Goal: Information Seeking & Learning: Learn about a topic

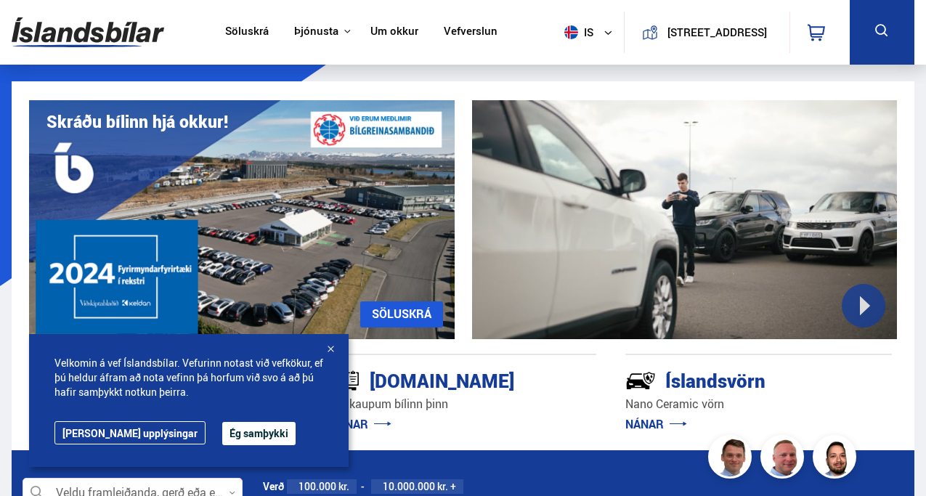
click at [332, 349] on div at bounding box center [330, 350] width 15 height 15
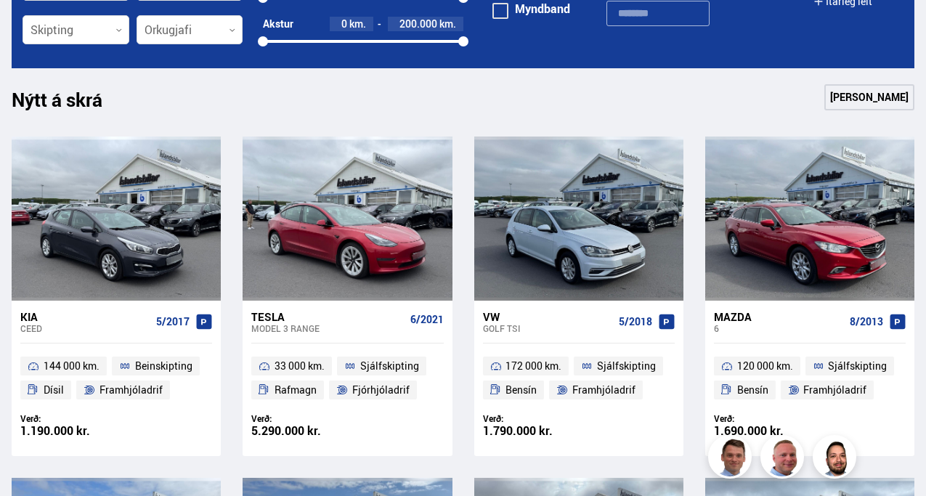
scroll to position [547, 0]
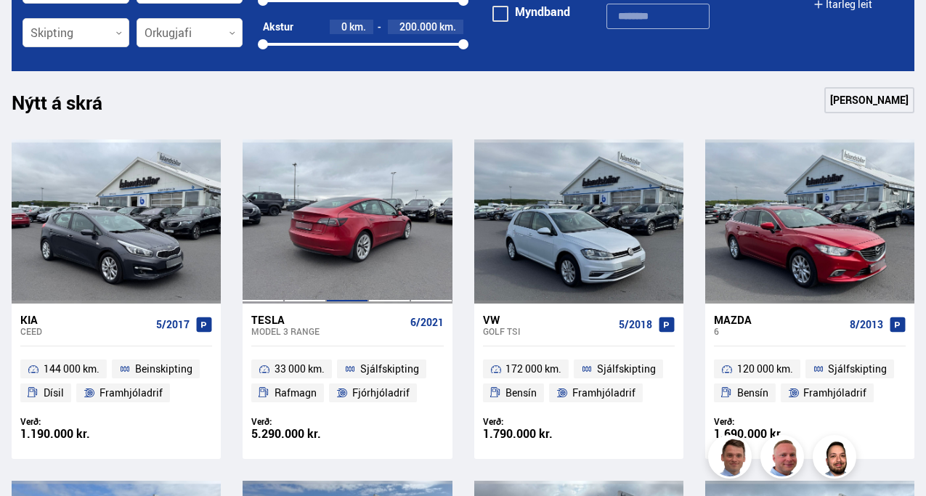
click at [338, 235] on div at bounding box center [347, 221] width 42 height 164
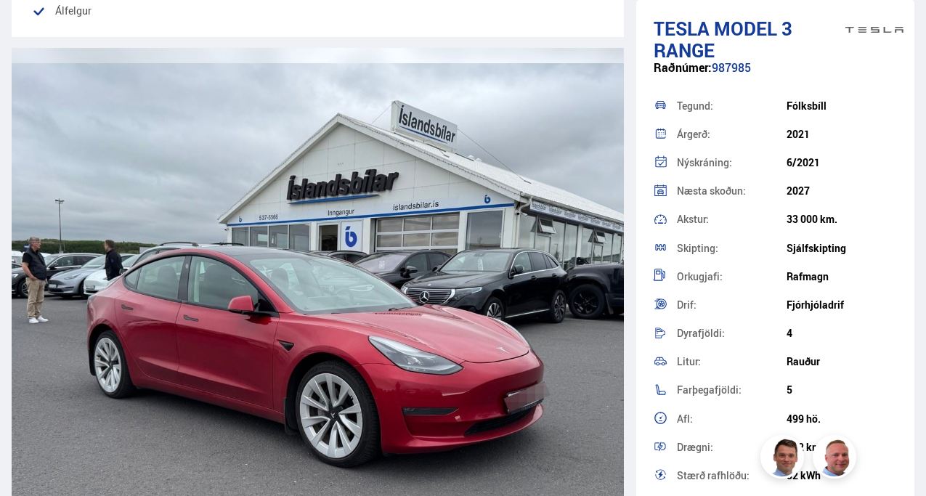
scroll to position [1453, 0]
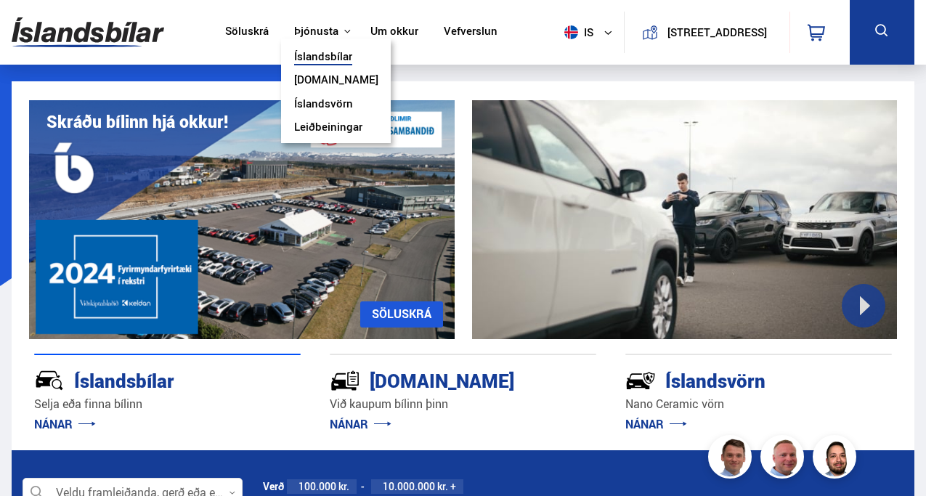
click at [314, 103] on link "Íslandsvörn" at bounding box center [323, 104] width 59 height 15
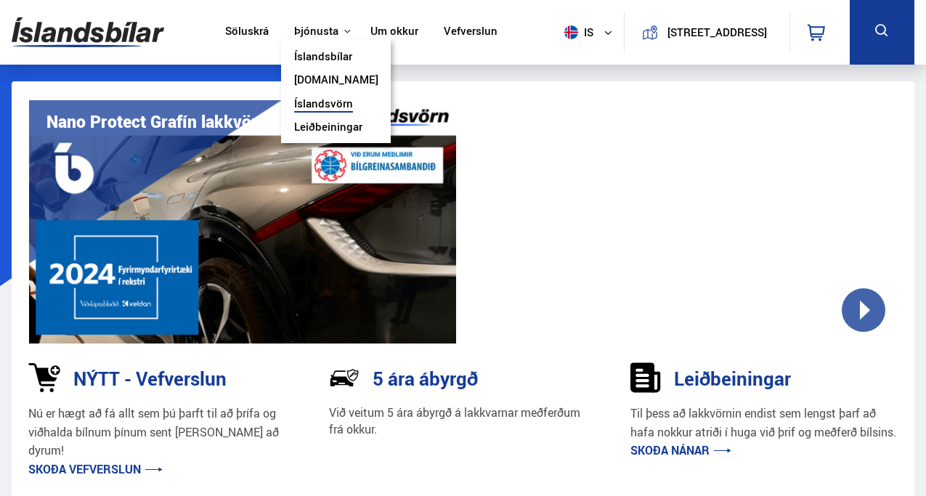
click at [324, 56] on link "Íslandsbílar" at bounding box center [323, 57] width 58 height 15
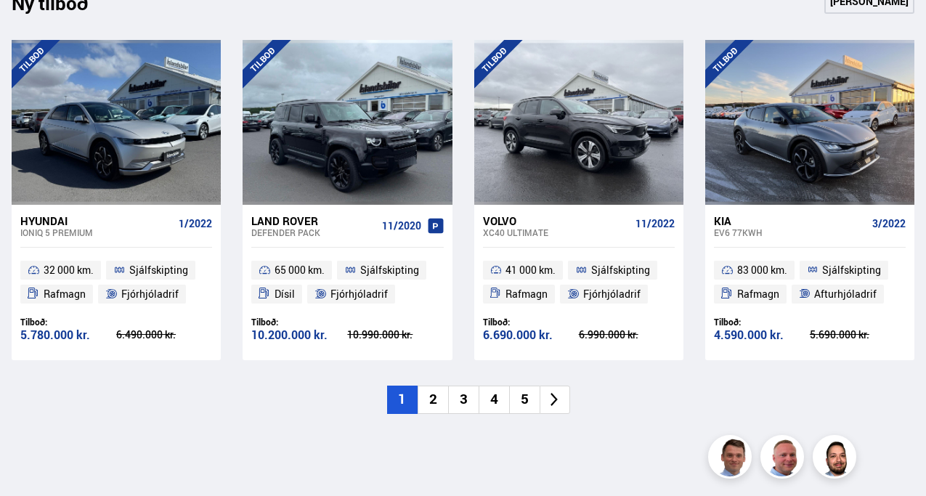
scroll to position [1481, 0]
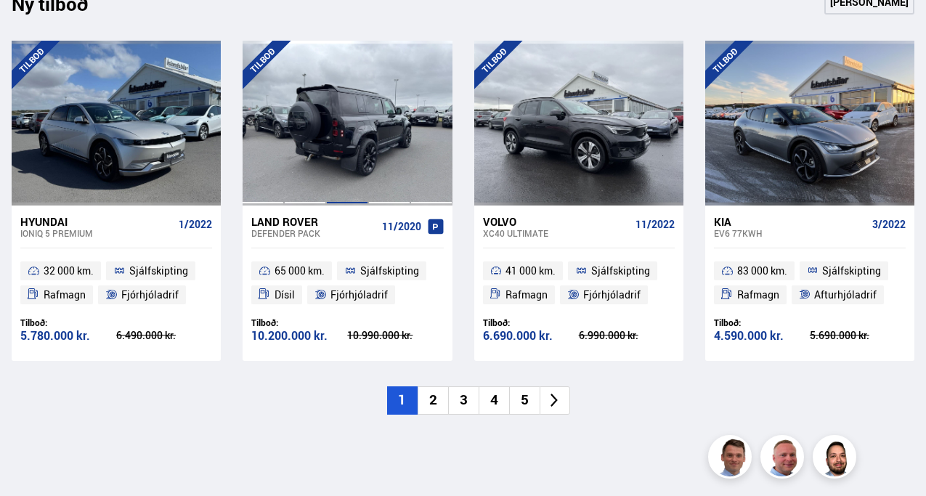
click at [358, 129] on div at bounding box center [347, 123] width 42 height 164
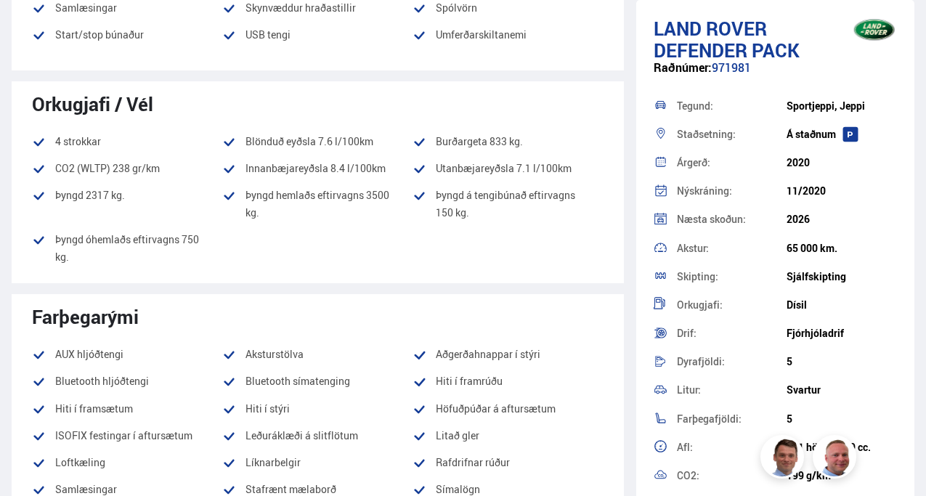
scroll to position [895, 0]
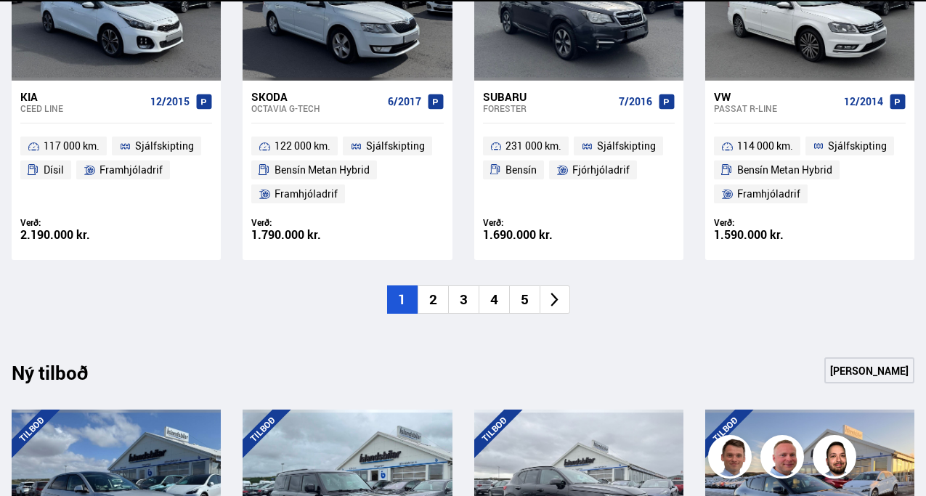
scroll to position [1481, 0]
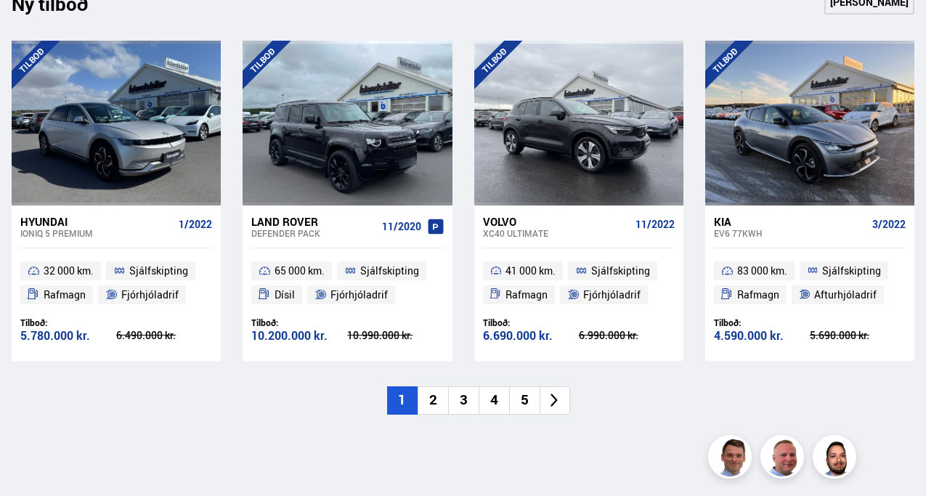
click at [434, 399] on li "2" at bounding box center [433, 401] width 31 height 28
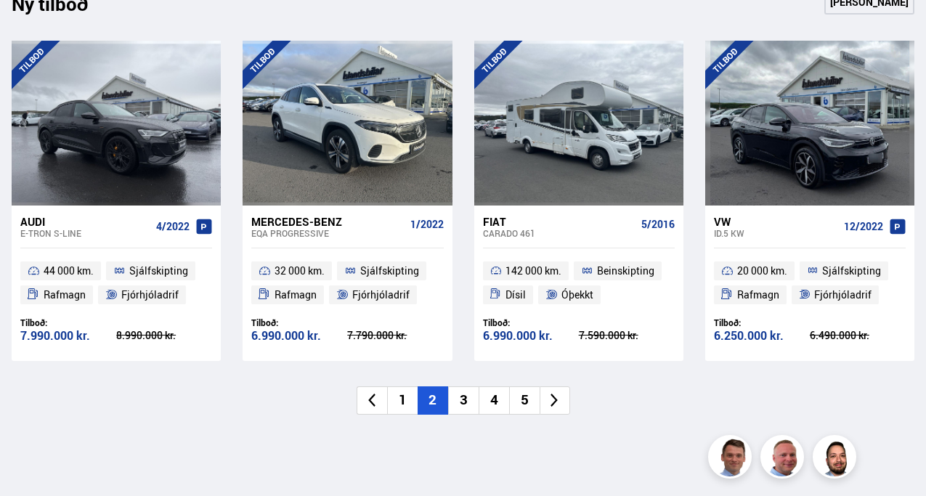
click at [469, 397] on li "3" at bounding box center [463, 401] width 31 height 28
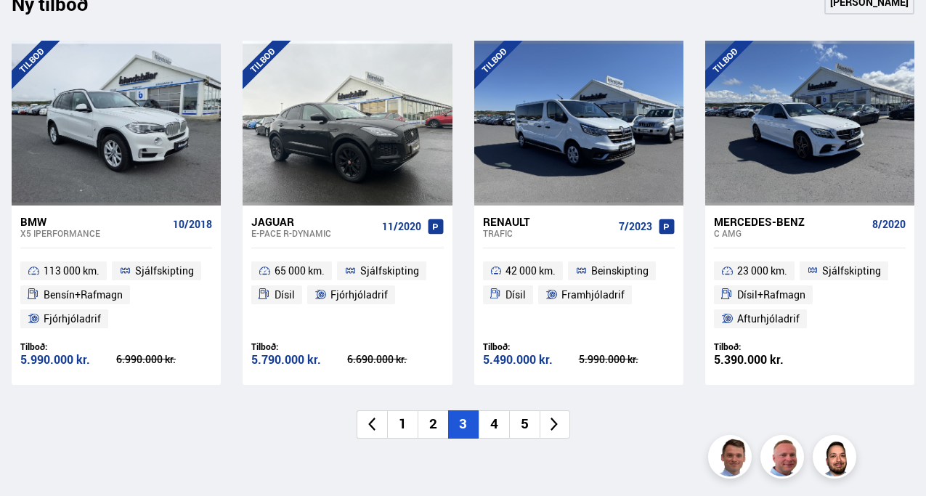
click at [501, 426] on li "4" at bounding box center [494, 425] width 31 height 28
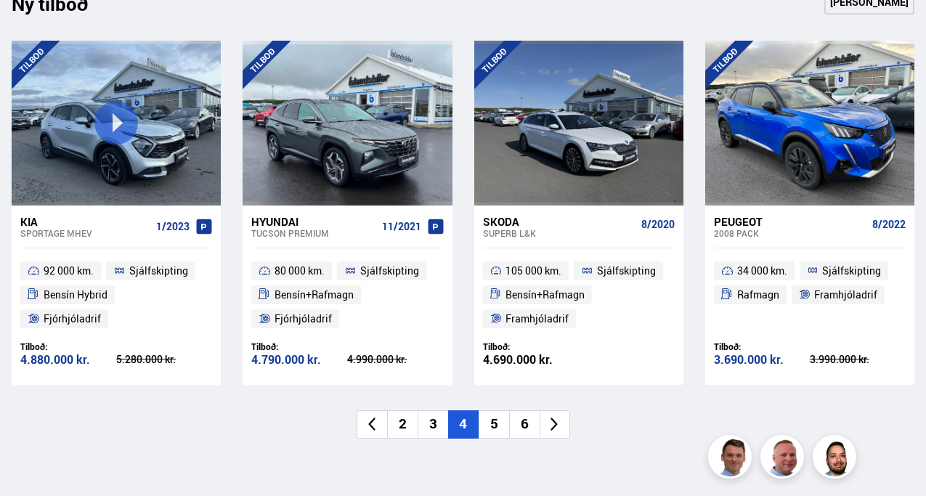
click at [493, 426] on li "5" at bounding box center [494, 425] width 31 height 28
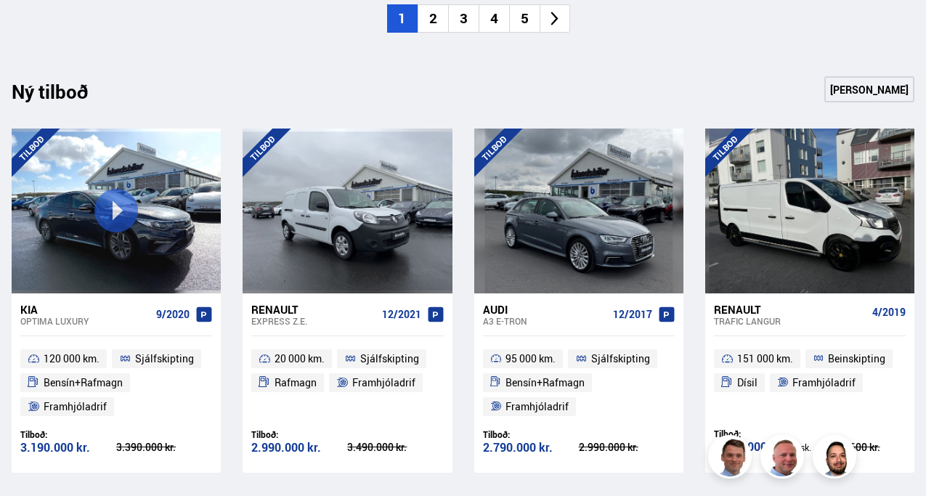
scroll to position [0, 0]
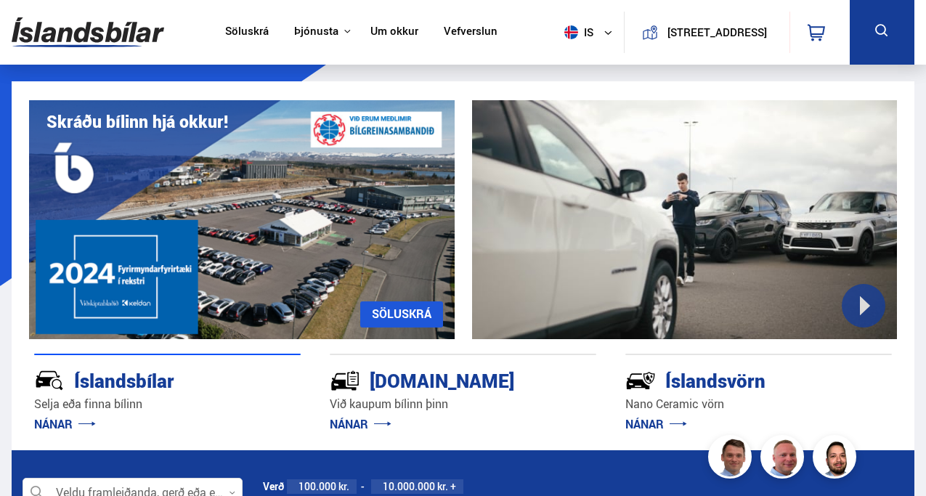
click at [660, 423] on link "NÁNAR" at bounding box center [657, 424] width 62 height 16
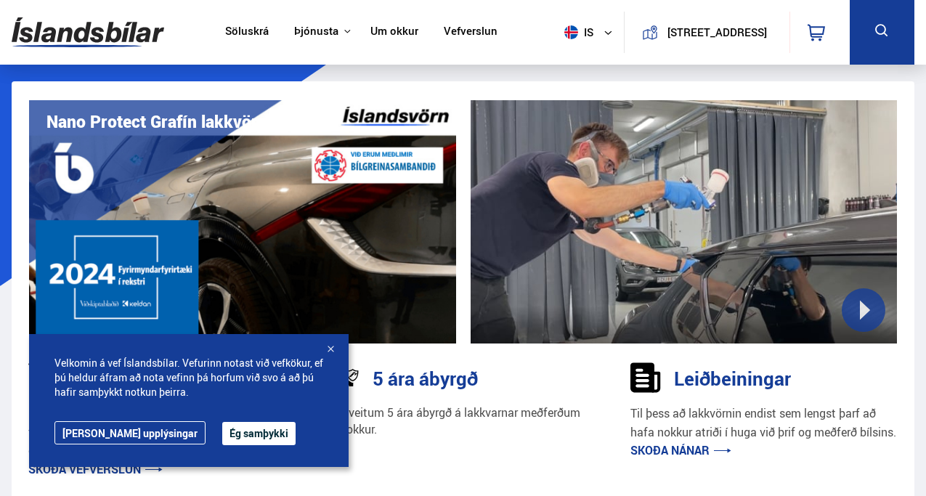
click at [222, 436] on button "Ég samþykki" at bounding box center [258, 433] width 73 height 23
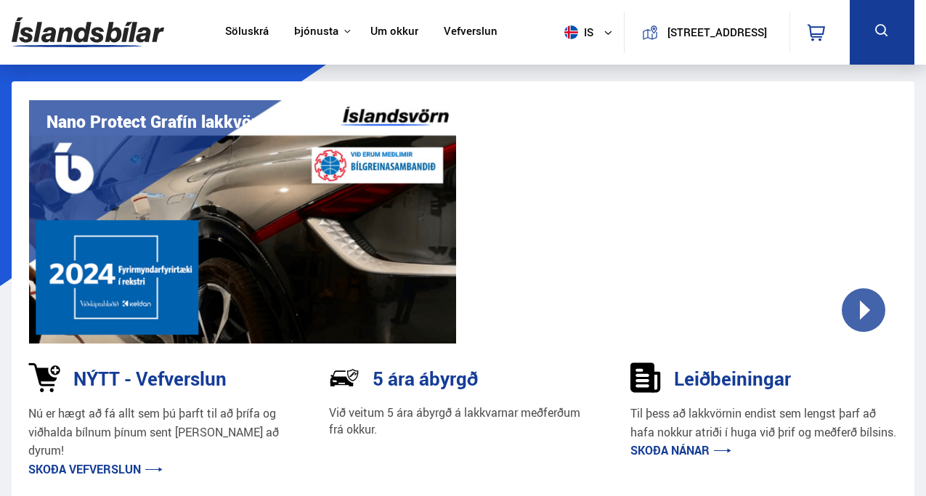
click at [685, 458] on link "Skoða nánar" at bounding box center [681, 450] width 101 height 16
